Goal: Find specific page/section

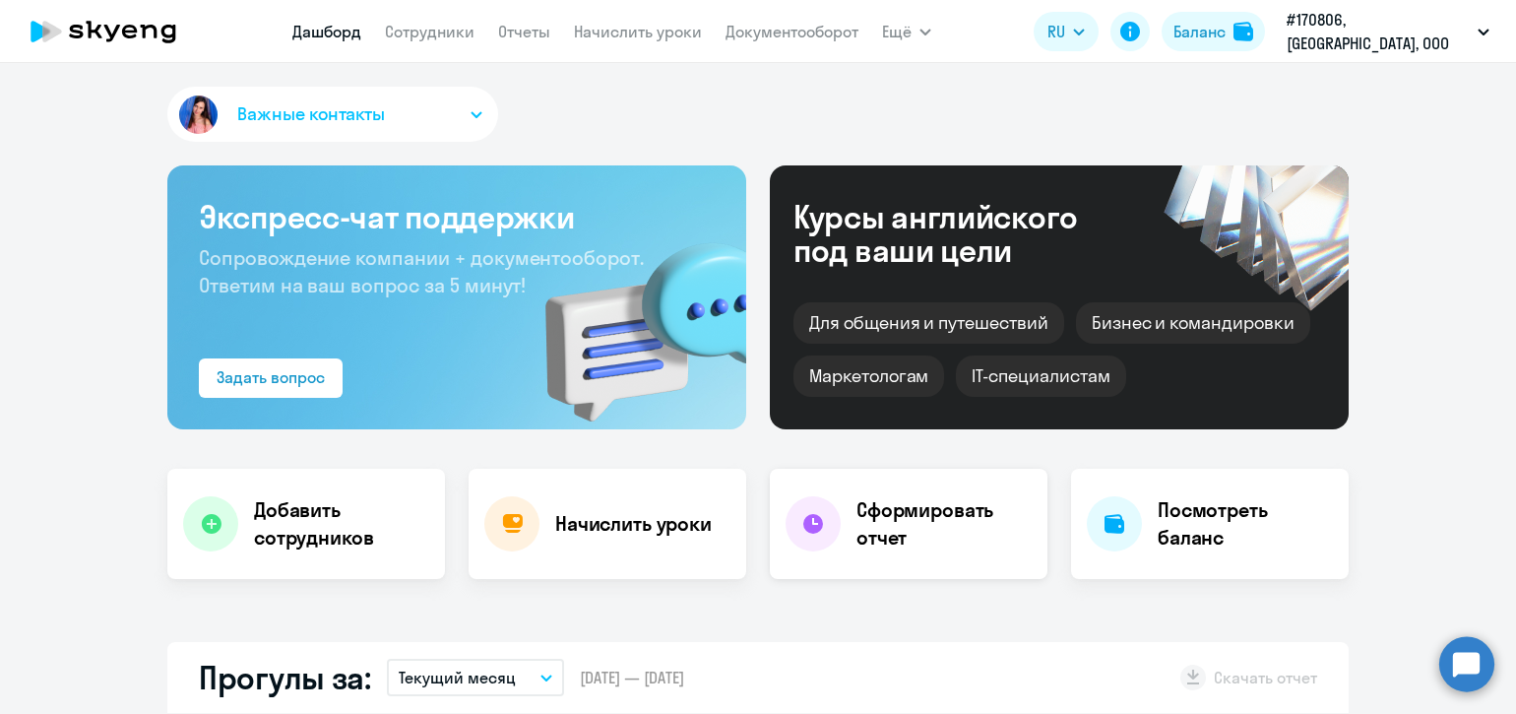
select select "30"
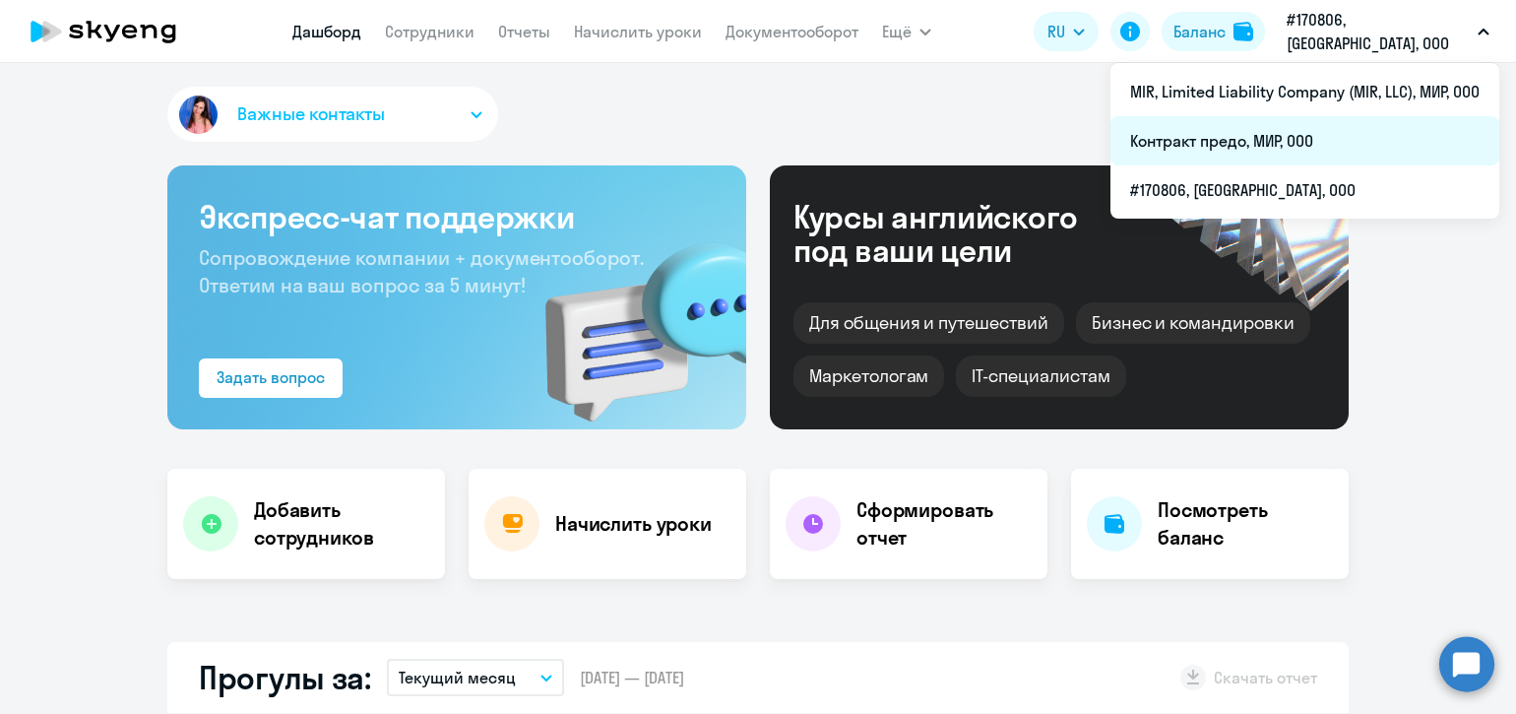
click at [1275, 133] on li "Контракт предо, МИР, ООО" at bounding box center [1304, 140] width 389 height 49
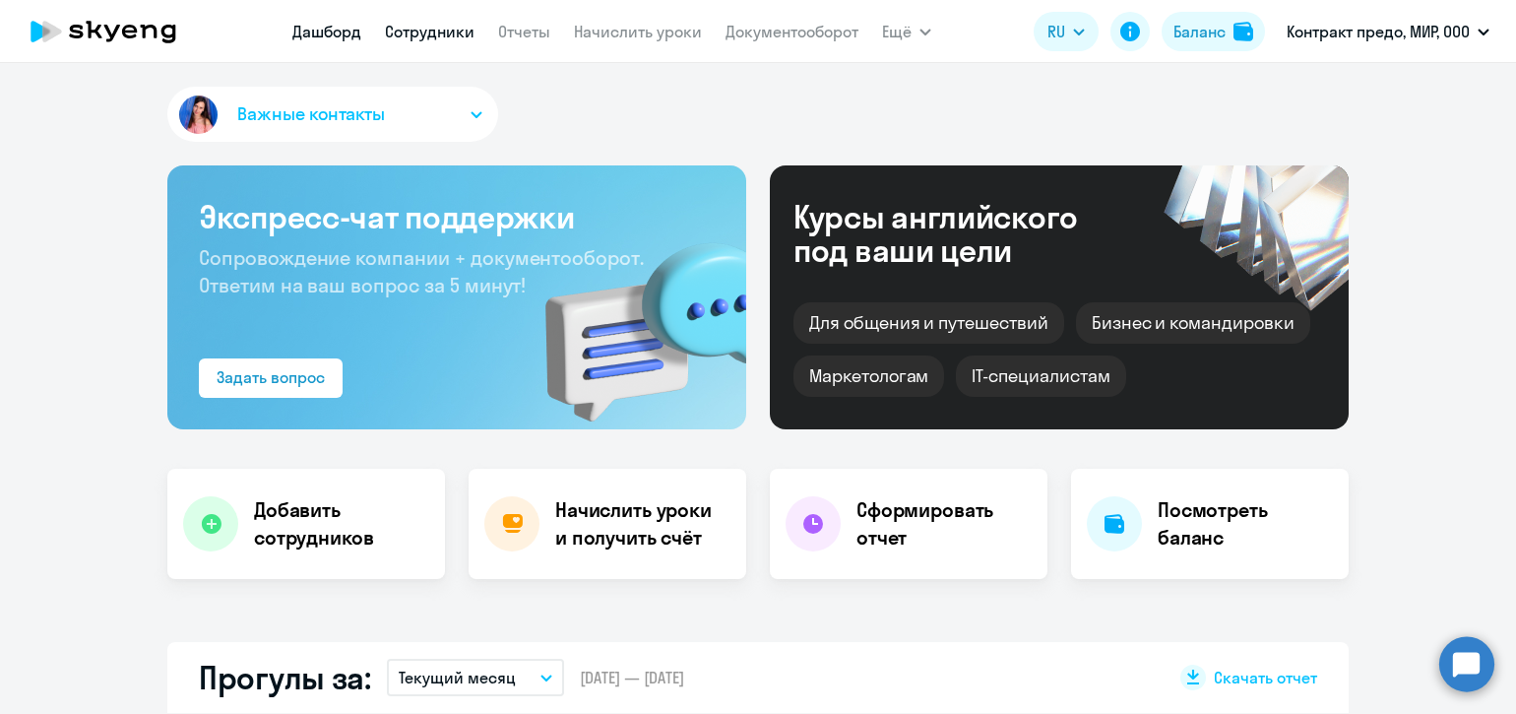
click at [448, 31] on link "Сотрудники" at bounding box center [430, 32] width 90 height 20
select select "30"
